Goal: Task Accomplishment & Management: Use online tool/utility

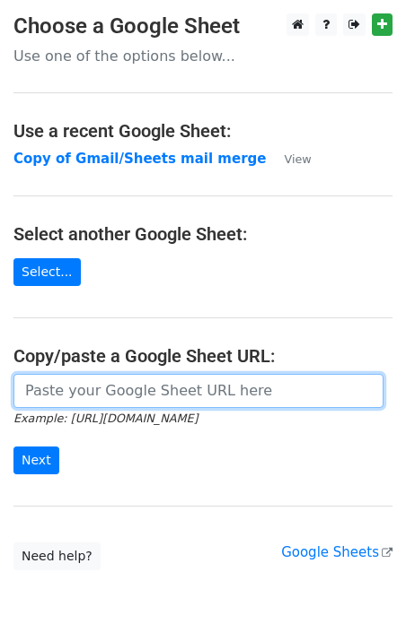
click at [81, 396] on input "url" at bounding box center [198, 391] width 370 height 34
paste input "https://docs.google.com/spreadsheets/d/1ybbIjyPz1an0o7E-vwBCI0k67XoCnZBdwl8FpVm…"
type input "https://docs.google.com/spreadsheets/d/1ybbIjyPz1an0o7E-vwBCI0k67XoCnZBdwl8FpVm…"
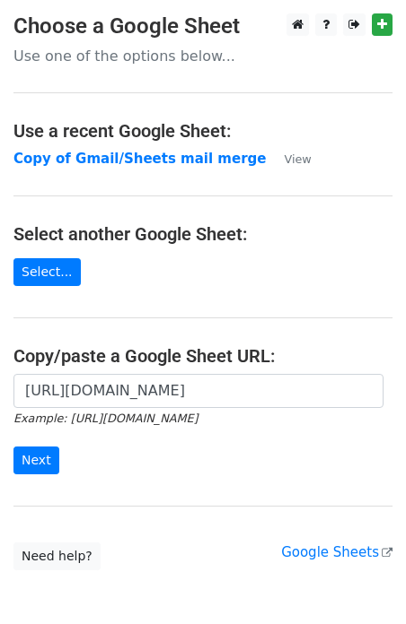
click at [83, 456] on form "https://docs.google.com/spreadsheets/d/1ybbIjyPz1an0o7E-vwBCI0k67XoCnZBdwl8FpVm…" at bounding box center [202, 424] width 379 height 100
click at [46, 460] on input "Next" at bounding box center [36, 461] width 46 height 28
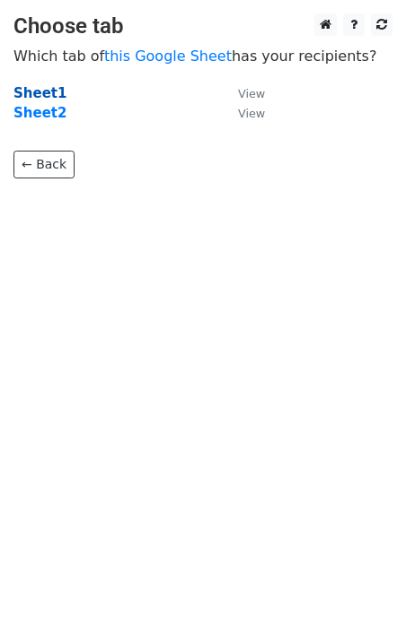
click at [50, 87] on strong "Sheet1" at bounding box center [39, 93] width 53 height 16
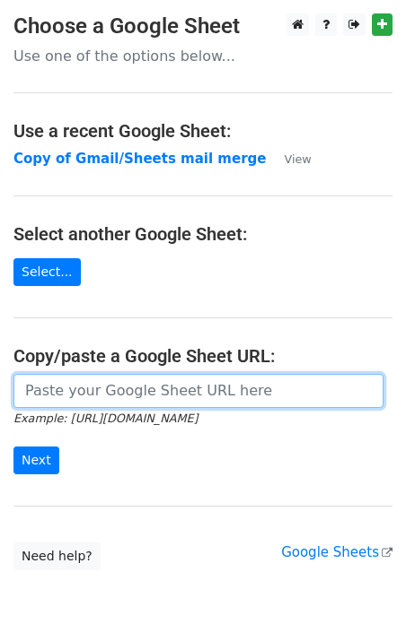
click at [100, 387] on input "url" at bounding box center [198, 391] width 370 height 34
paste input "https://docs.google.com/spreadsheets/d/1ybbIjyPz1an0o7E-vwBCI0k67XoCnZBdwl8FpVm…"
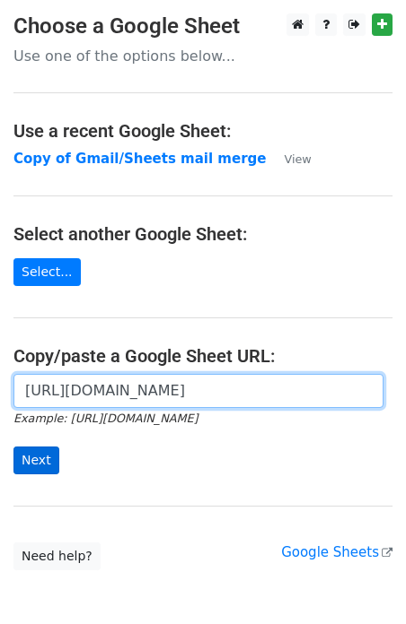
type input "https://docs.google.com/spreadsheets/d/1ybbIjyPz1an0o7E-vwBCI0k67XoCnZBdwl8FpVm…"
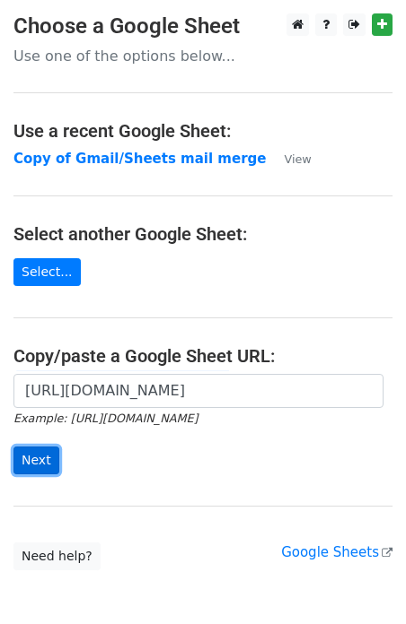
click at [38, 447] on input "Next" at bounding box center [36, 461] width 46 height 28
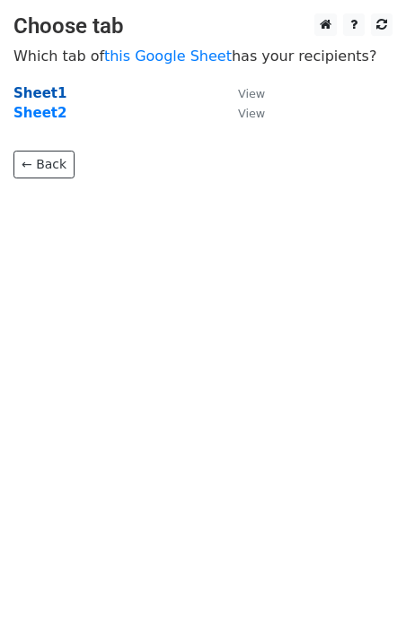
click at [26, 92] on strong "Sheet1" at bounding box center [39, 93] width 53 height 16
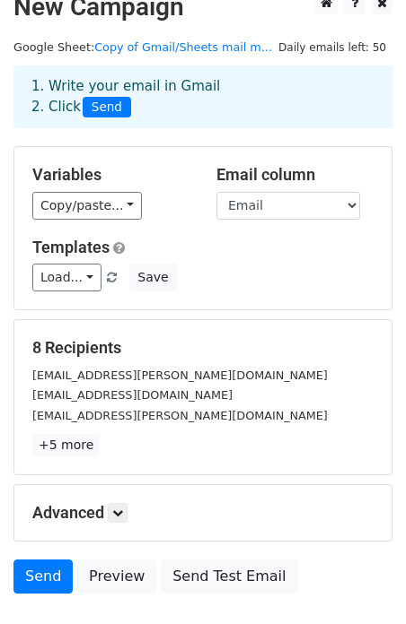
scroll to position [24, 0]
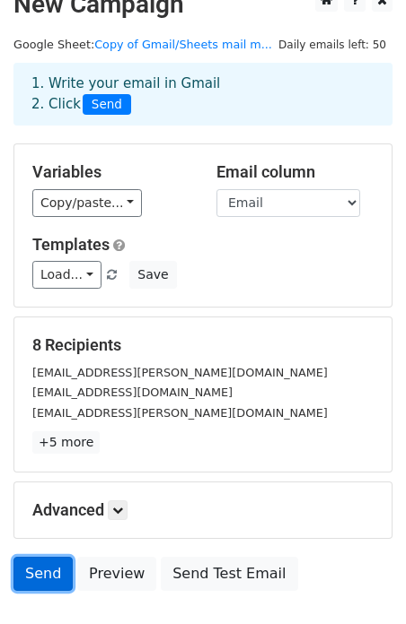
click at [53, 580] on link "Send" at bounding box center [42, 574] width 59 height 34
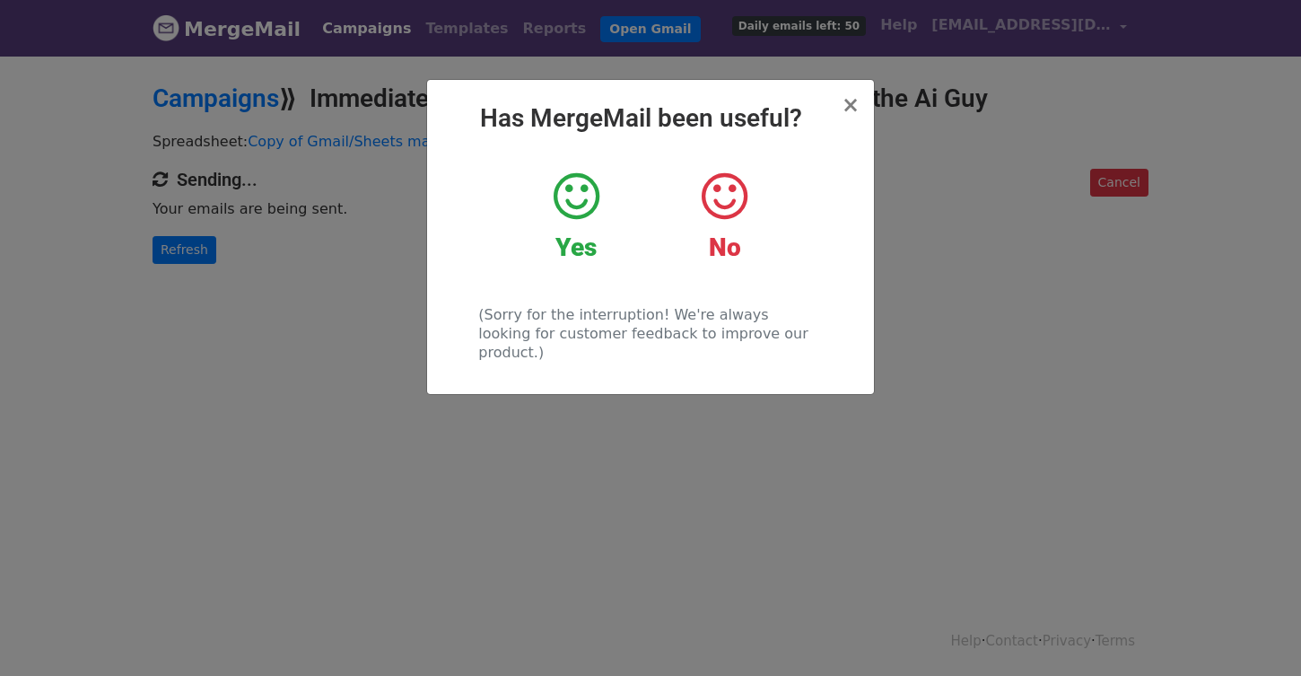
click at [591, 197] on icon at bounding box center [577, 197] width 46 height 54
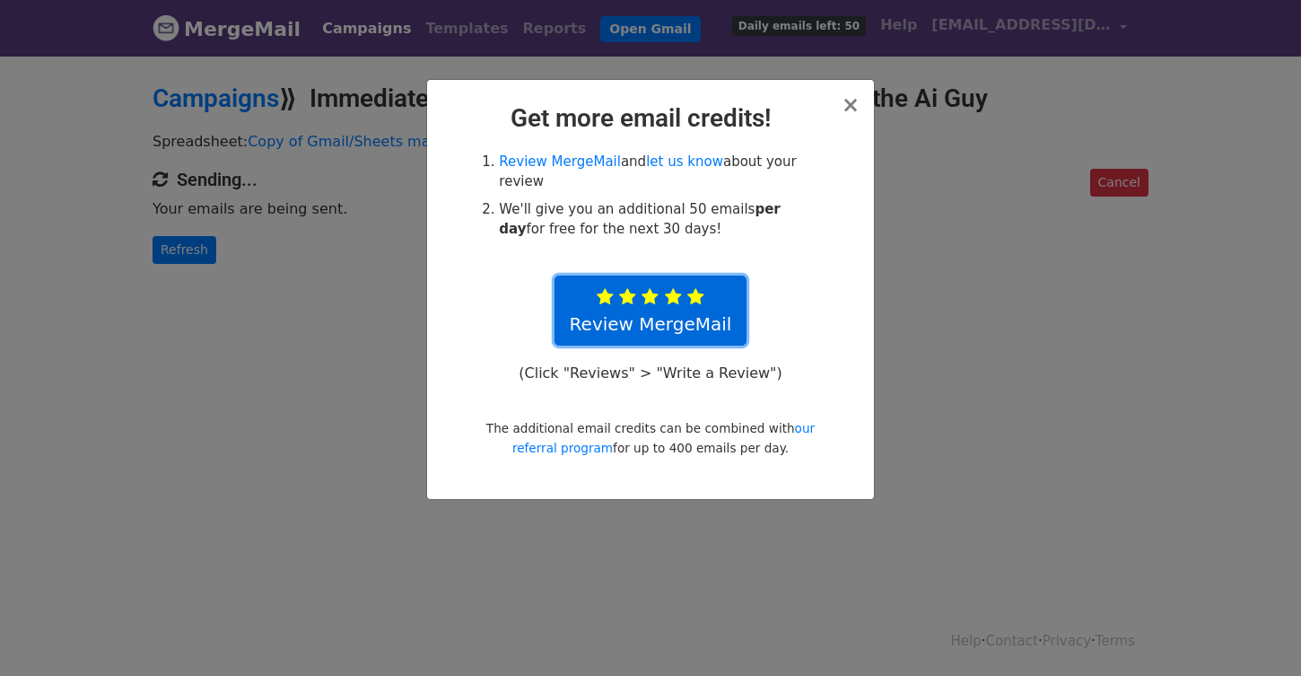
click at [674, 301] on icon at bounding box center [673, 297] width 17 height 18
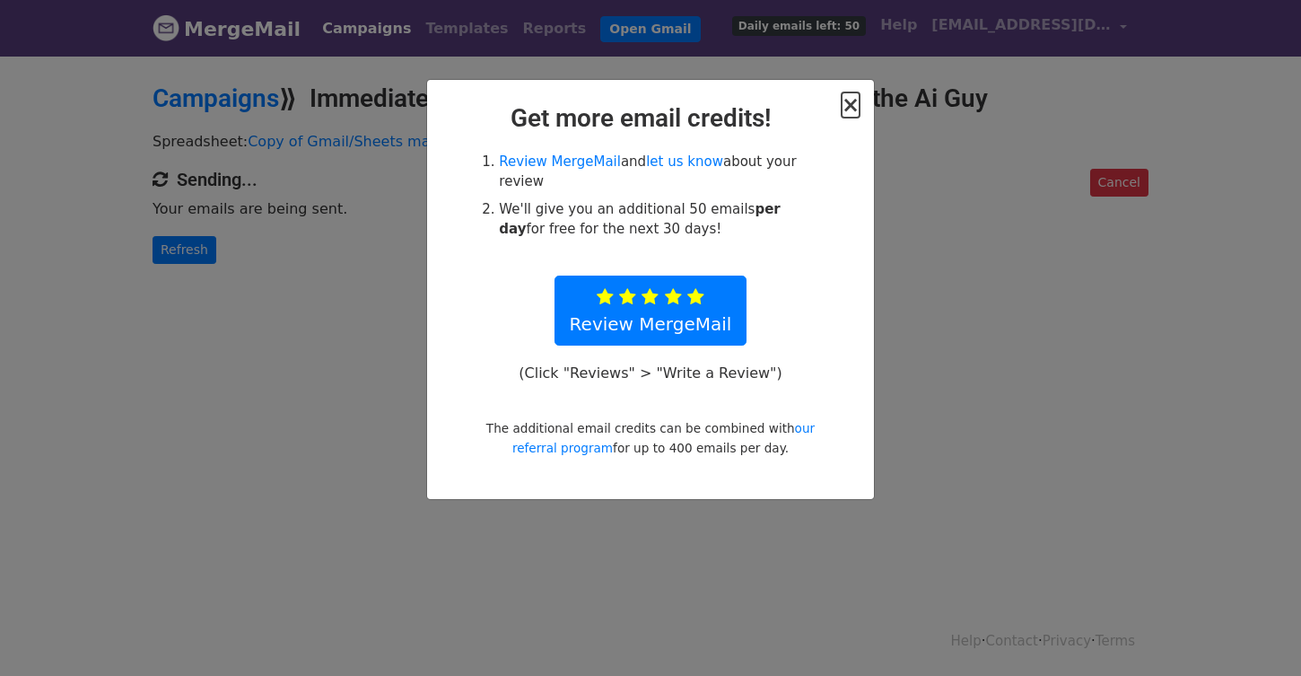
click at [851, 100] on span "×" at bounding box center [851, 104] width 18 height 25
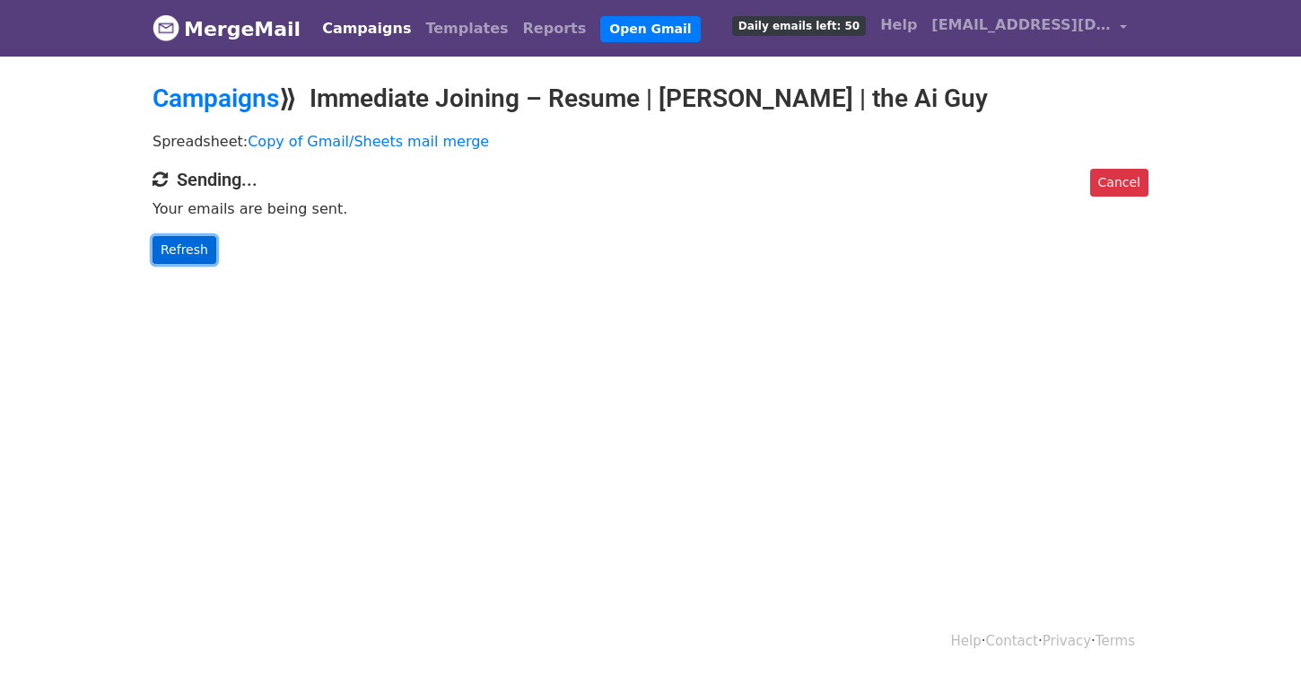
click at [188, 255] on link "Refresh" at bounding box center [185, 250] width 64 height 28
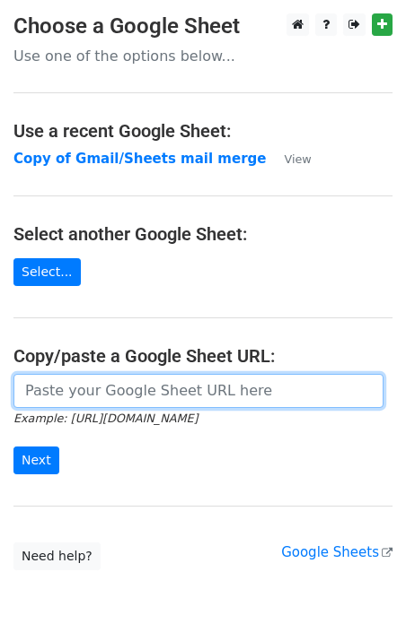
click at [86, 393] on input "url" at bounding box center [198, 391] width 370 height 34
paste input "https://docs.google.com/spreadsheets/d/1ybbIjyPz1an0o7E-vwBCI0k67XoCnZBdwl8FpVm…"
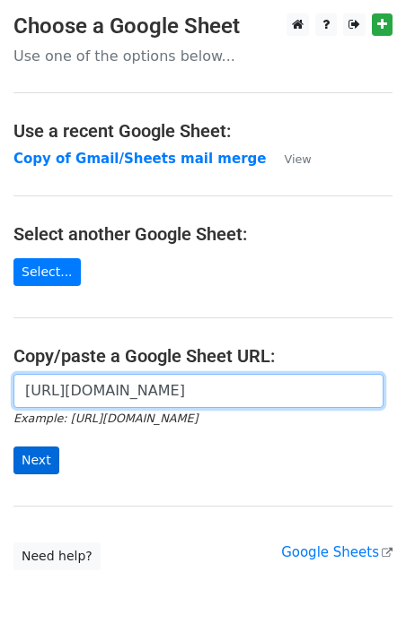
type input "https://docs.google.com/spreadsheets/d/1ybbIjyPz1an0o7E-vwBCI0k67XoCnZBdwl8FpVm…"
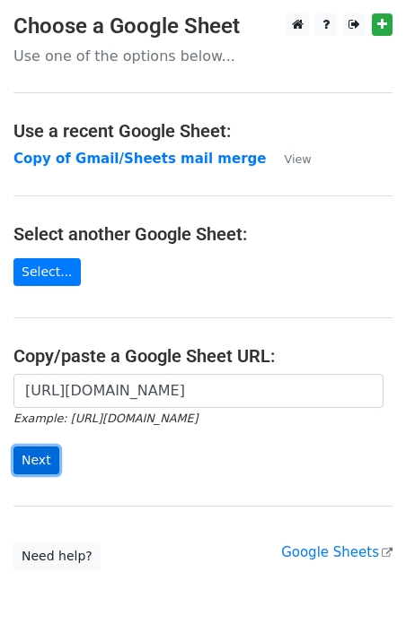
click at [48, 457] on input "Next" at bounding box center [36, 461] width 46 height 28
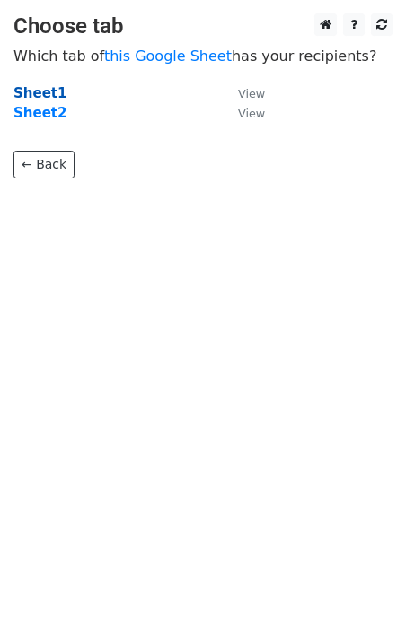
click at [47, 87] on strong "Sheet1" at bounding box center [39, 93] width 53 height 16
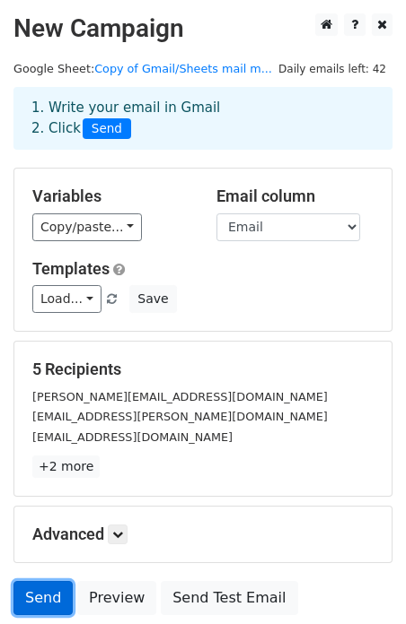
click at [56, 597] on link "Send" at bounding box center [42, 598] width 59 height 34
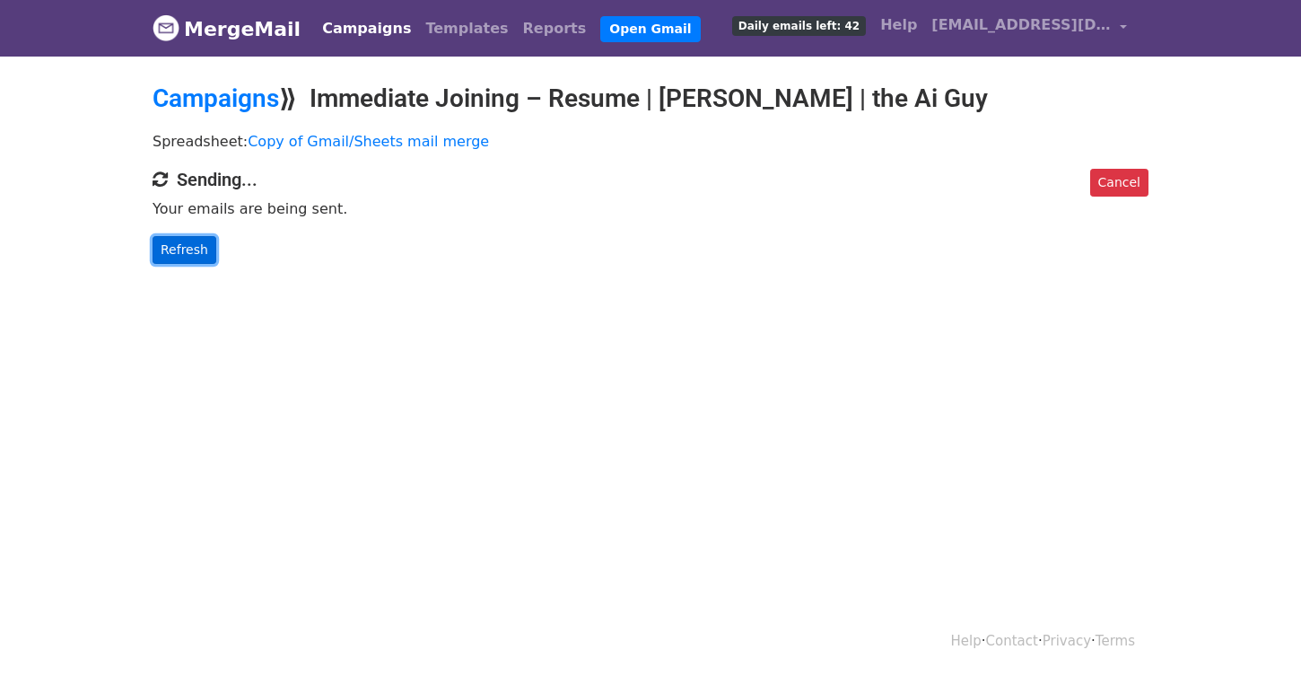
click at [170, 248] on link "Refresh" at bounding box center [185, 250] width 64 height 28
